Goal: Task Accomplishment & Management: Manage account settings

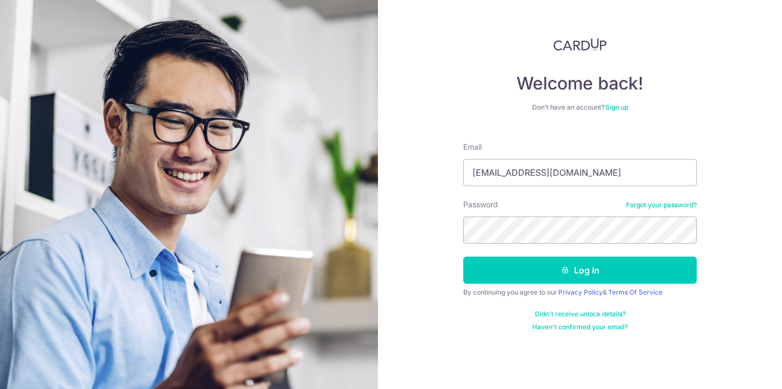
type input "thomasywh@gmail.com"
click at [463, 257] on button "Log in" at bounding box center [579, 270] width 233 height 27
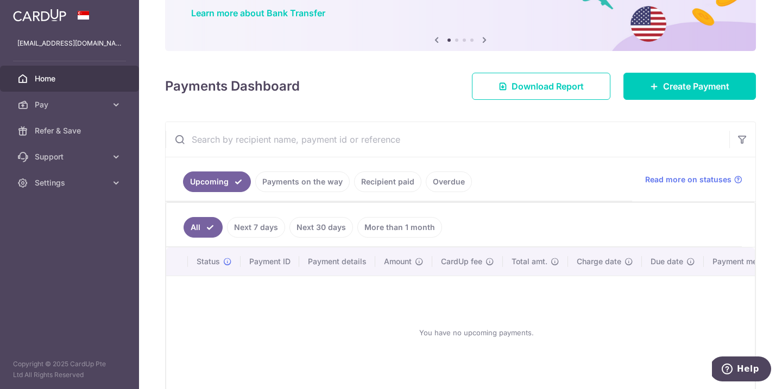
click at [299, 182] on link "Payments on the way" at bounding box center [302, 182] width 94 height 21
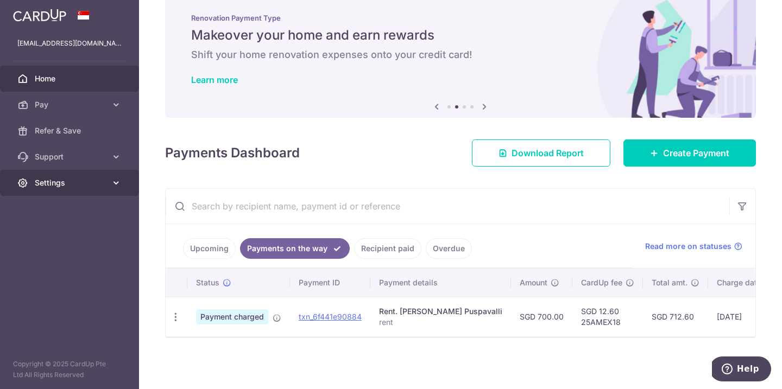
click at [79, 187] on span "Settings" at bounding box center [71, 183] width 72 height 11
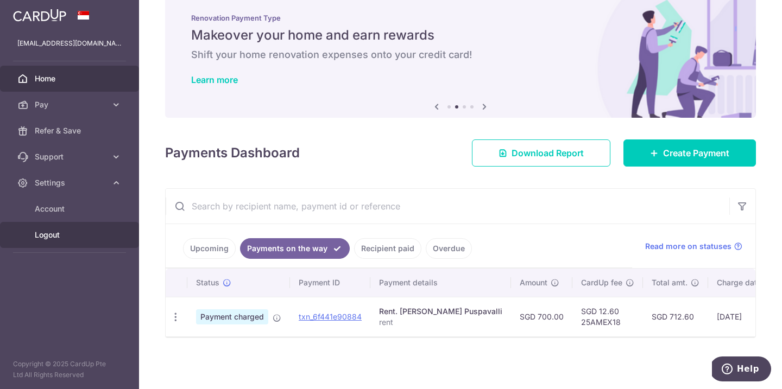
click at [56, 239] on span "Logout" at bounding box center [71, 235] width 72 height 11
